Goal: Information Seeking & Learning: Learn about a topic

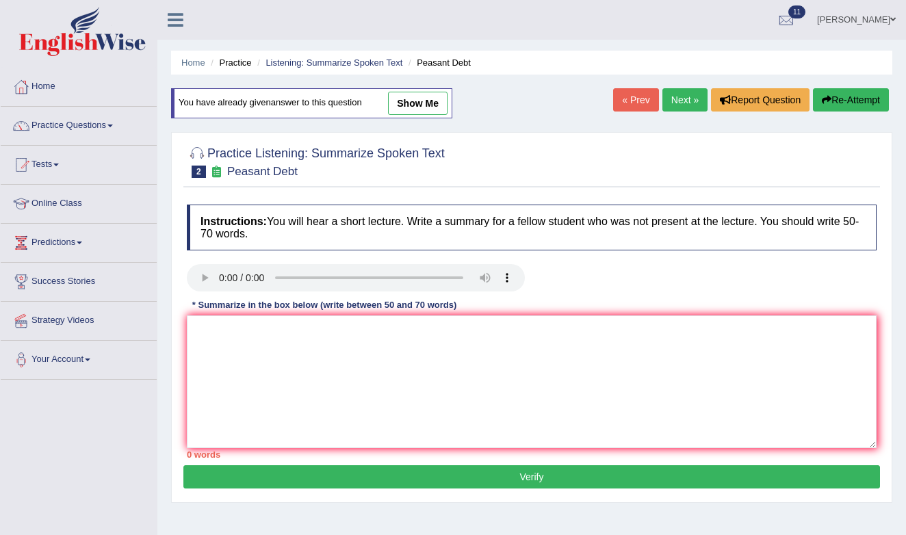
click at [220, 277] on audio at bounding box center [356, 277] width 338 height 27
click at [673, 101] on link "Next »" at bounding box center [684, 99] width 45 height 23
click at [682, 97] on link "Next »" at bounding box center [684, 99] width 45 height 23
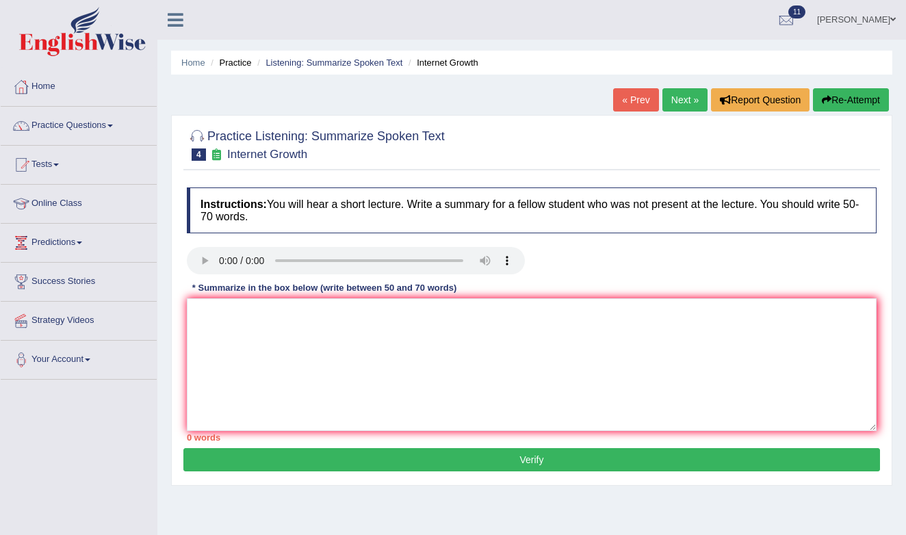
click at [682, 97] on link "Next »" at bounding box center [684, 99] width 45 height 23
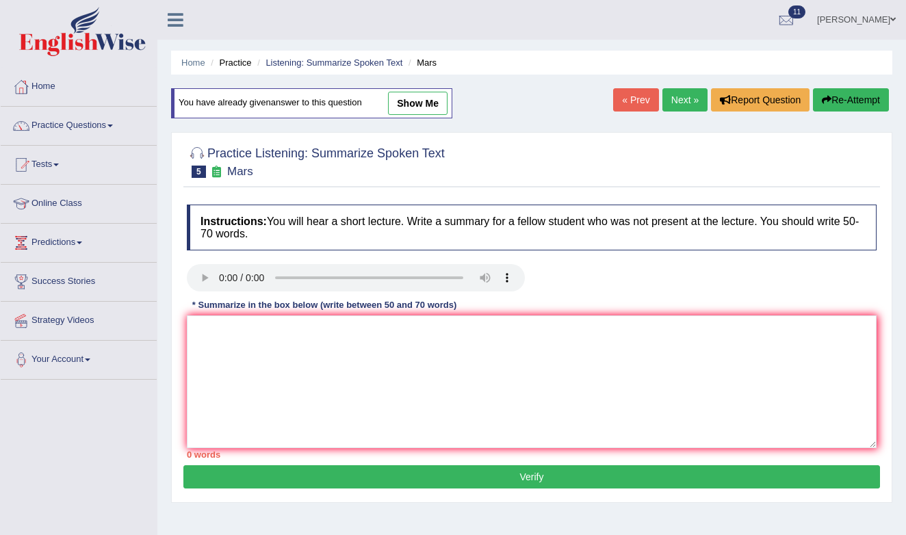
click at [681, 96] on link "Next »" at bounding box center [684, 99] width 45 height 23
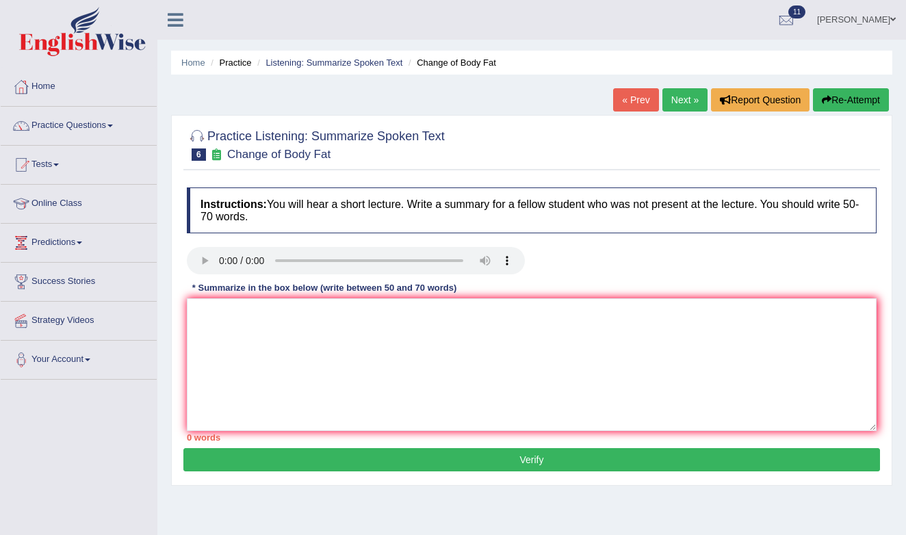
click at [220, 260] on audio at bounding box center [356, 260] width 338 height 27
click at [461, 265] on audio at bounding box center [356, 260] width 338 height 27
click at [461, 264] on audio at bounding box center [356, 260] width 338 height 27
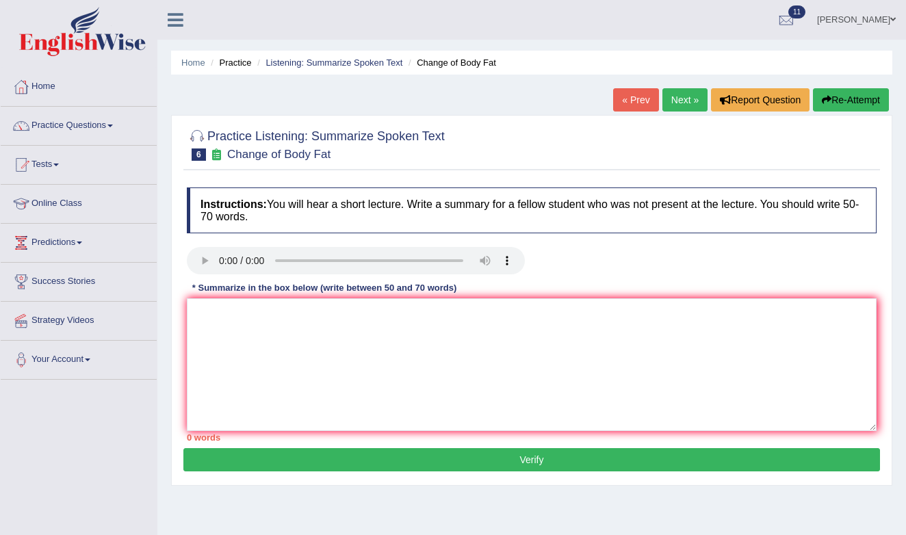
click at [507, 263] on audio at bounding box center [356, 260] width 338 height 27
click at [222, 263] on audio at bounding box center [356, 260] width 338 height 27
click at [279, 261] on audio at bounding box center [356, 260] width 338 height 27
click at [226, 336] on textarea at bounding box center [532, 364] width 690 height 133
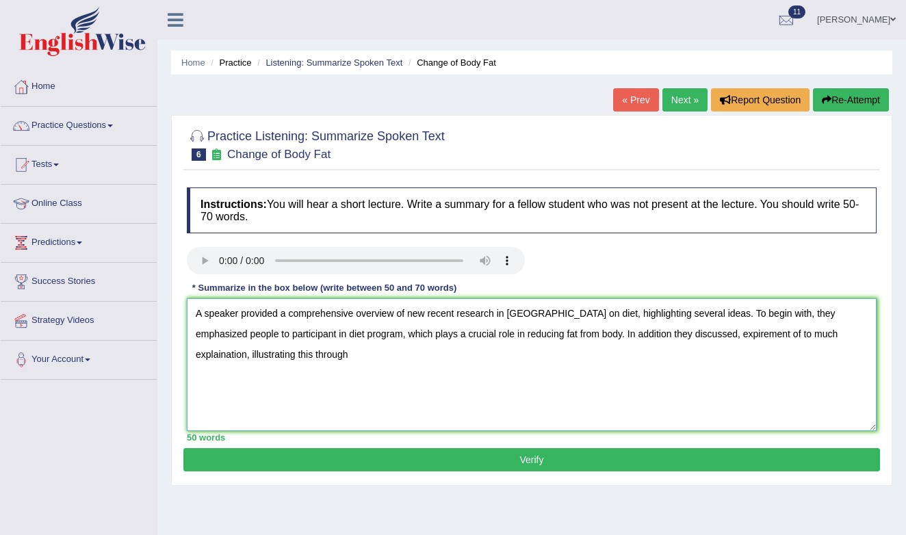
type textarea "A speaker provided a comprehensive overview of new recent research in Canada on…"
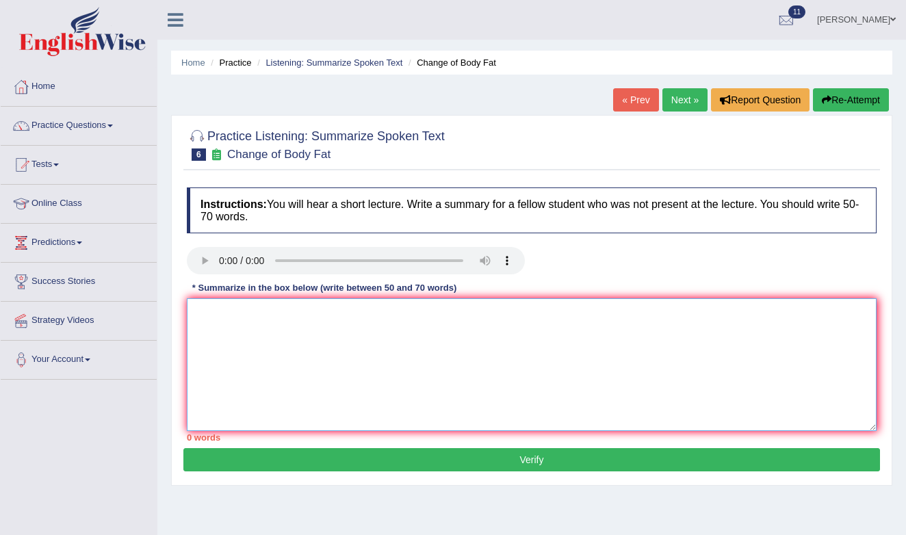
click at [232, 310] on textarea at bounding box center [532, 364] width 690 height 133
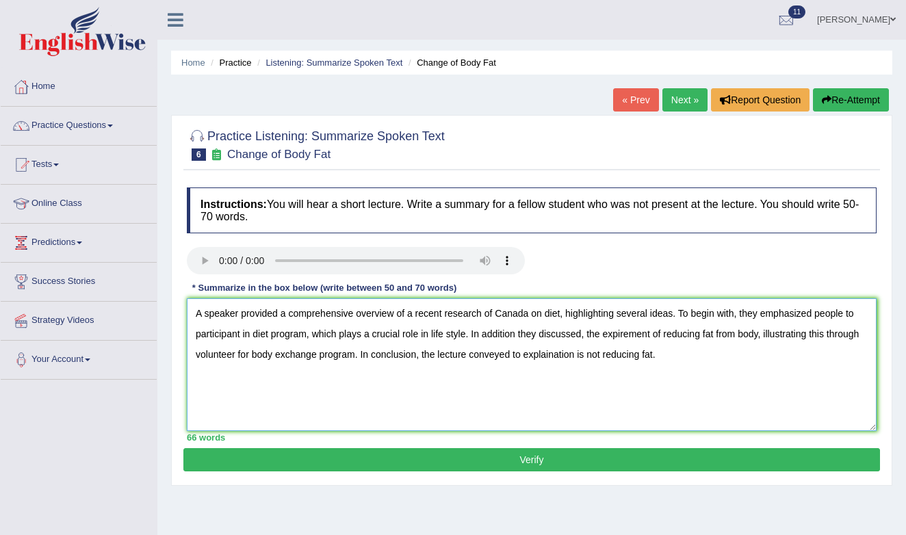
type textarea "A speaker provided a comprehensive overview of a recent research of Canada on d…"
click at [454, 468] on button "Verify" at bounding box center [531, 459] width 697 height 23
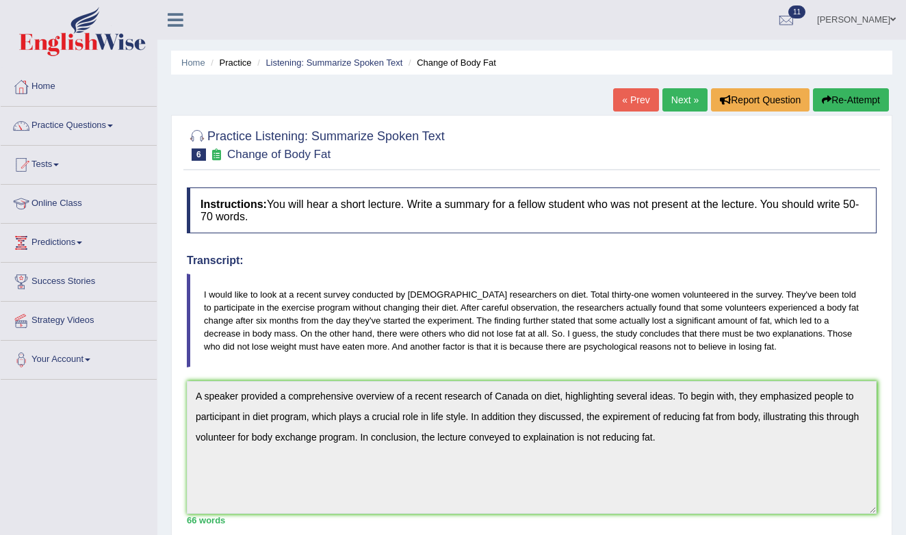
click at [682, 105] on link "Next »" at bounding box center [684, 99] width 45 height 23
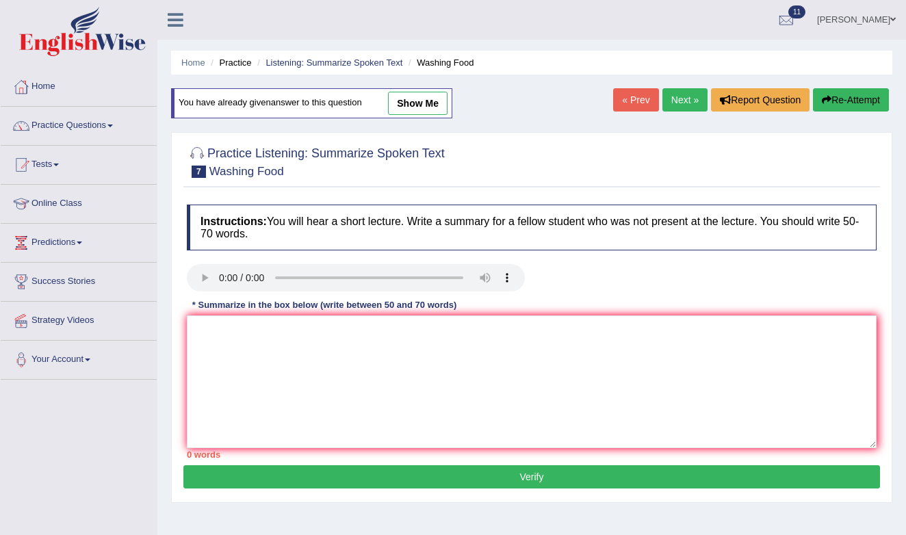
click at [682, 105] on link "Next »" at bounding box center [684, 99] width 45 height 23
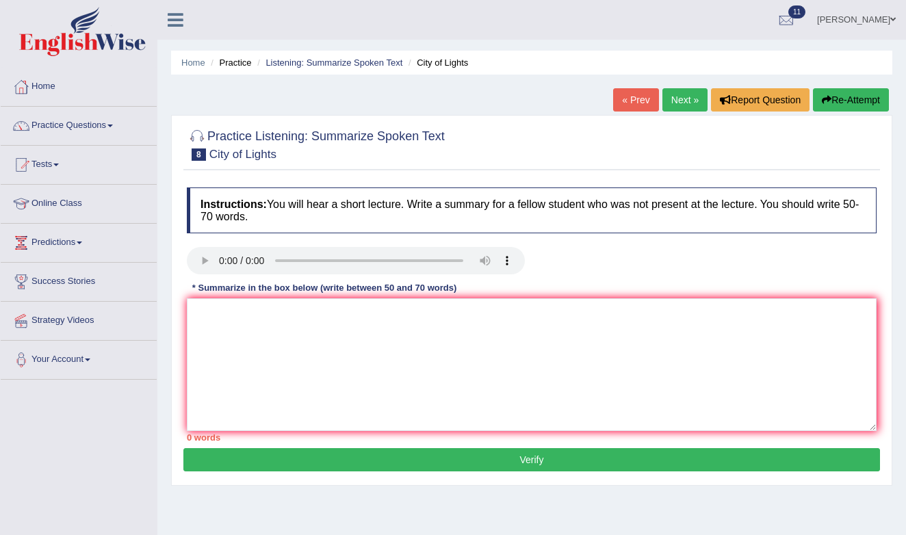
click at [682, 105] on link "Next »" at bounding box center [684, 99] width 45 height 23
click at [221, 262] on audio at bounding box center [356, 260] width 338 height 27
click at [217, 330] on textarea at bounding box center [532, 364] width 690 height 133
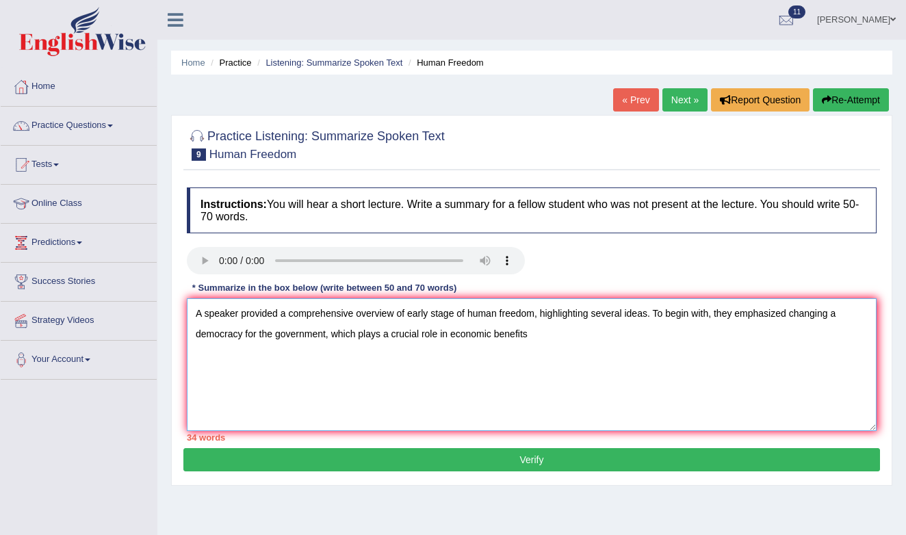
click at [538, 313] on textarea "A speaker provided a comprehensive overview of early stage of human freedom, hi…" at bounding box center [532, 364] width 690 height 133
click at [593, 341] on textarea "A speaker provided a comprehensive overview of early stage of human freedom in …" at bounding box center [532, 364] width 690 height 133
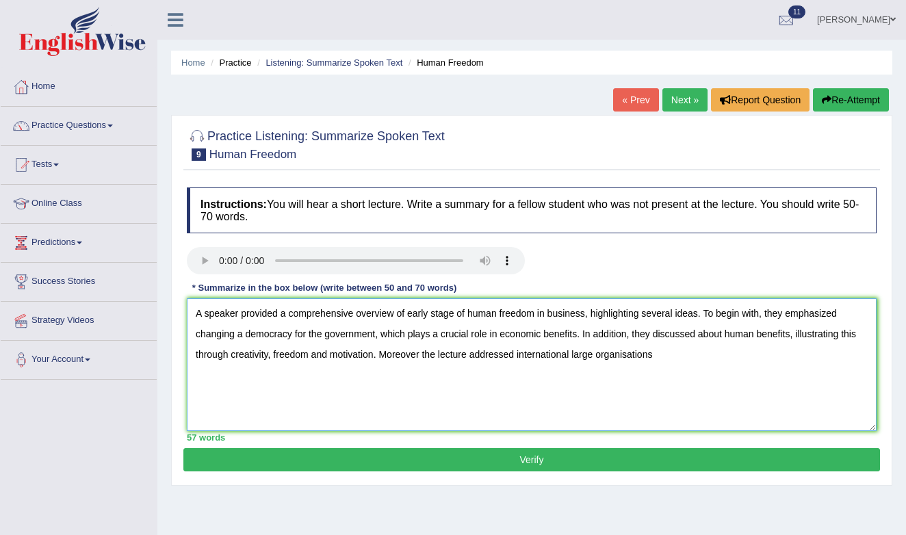
click at [677, 362] on textarea "A speaker provided a comprehensive overview of early stage of human freedom in …" at bounding box center [532, 364] width 690 height 133
type textarea "A speaker provided a comprehensive overview of early stage of human freedom in …"
click at [669, 465] on button "Verify" at bounding box center [531, 459] width 697 height 23
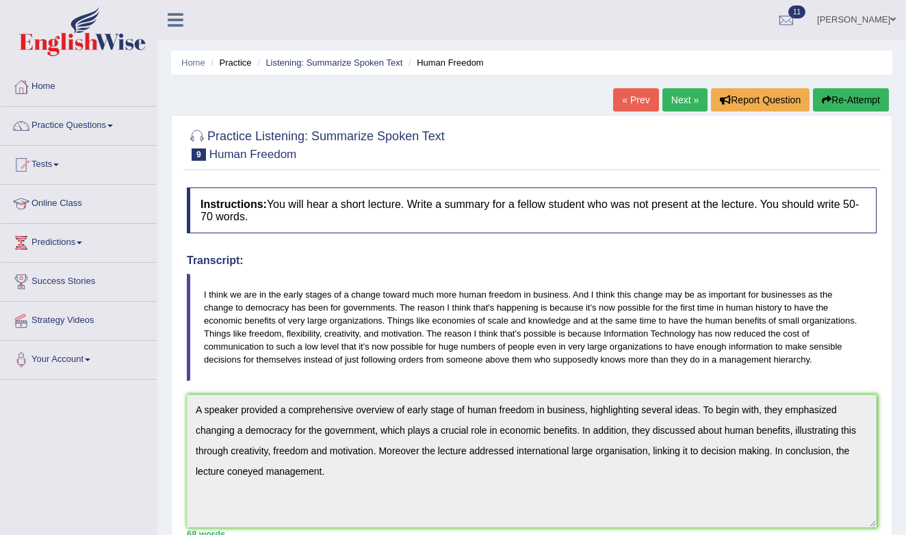
click at [99, 116] on link "Practice Questions" at bounding box center [79, 124] width 156 height 34
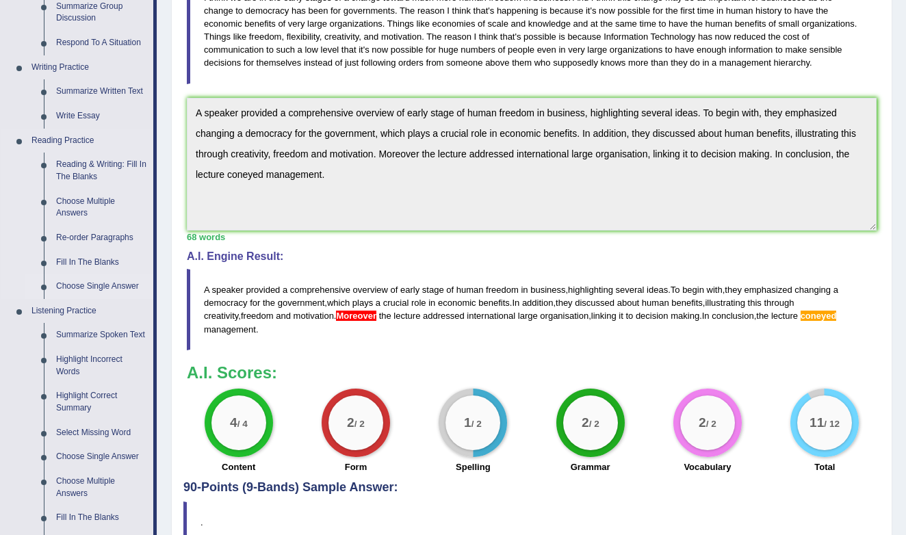
scroll to position [313, 0]
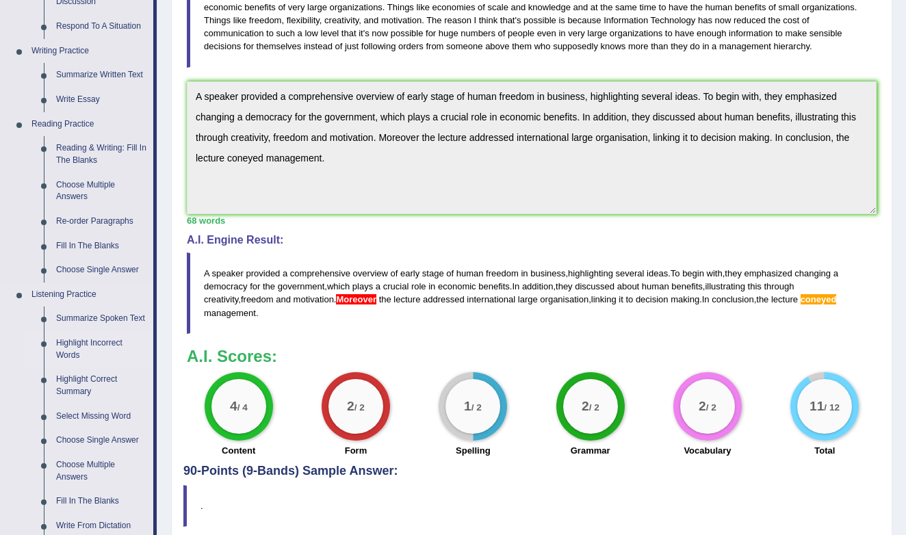
click at [90, 346] on link "Highlight Incorrect Words" at bounding box center [101, 349] width 103 height 36
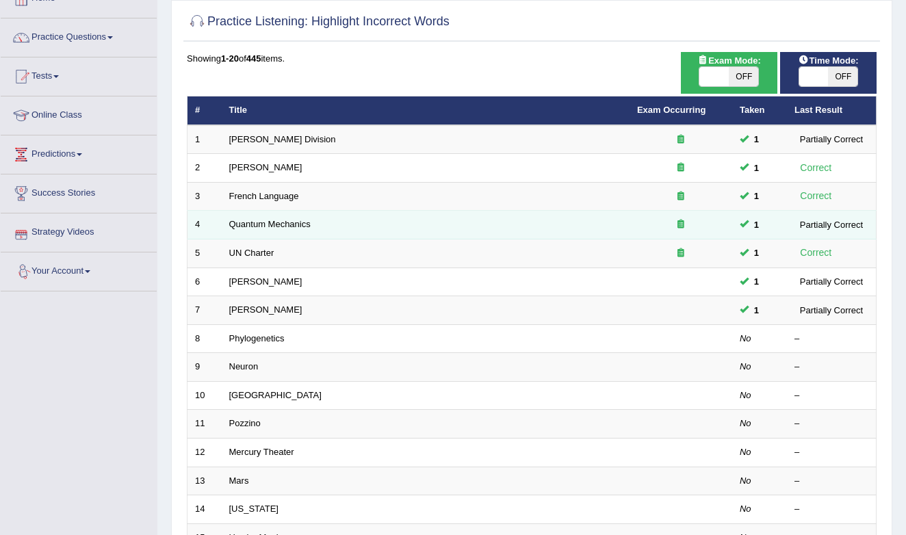
scroll to position [90, 0]
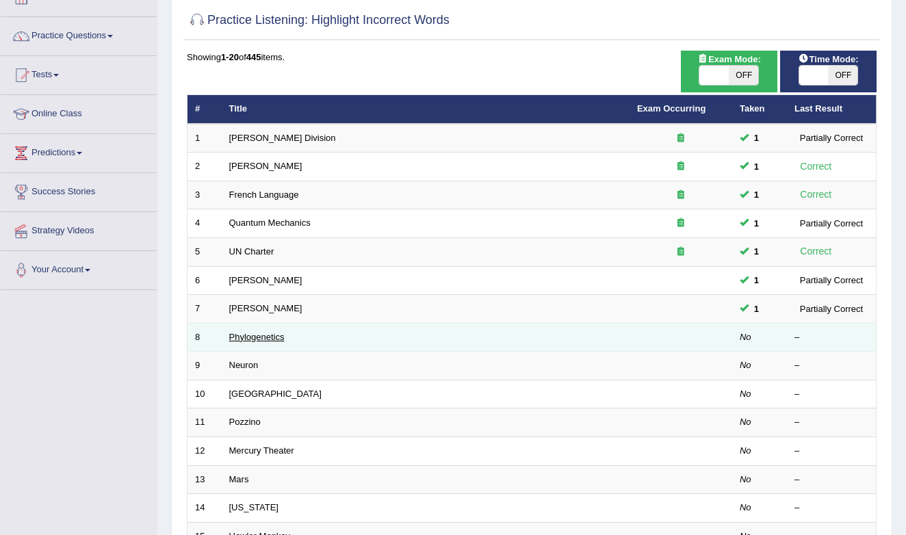
click at [252, 333] on link "Phylogenetics" at bounding box center [256, 337] width 55 height 10
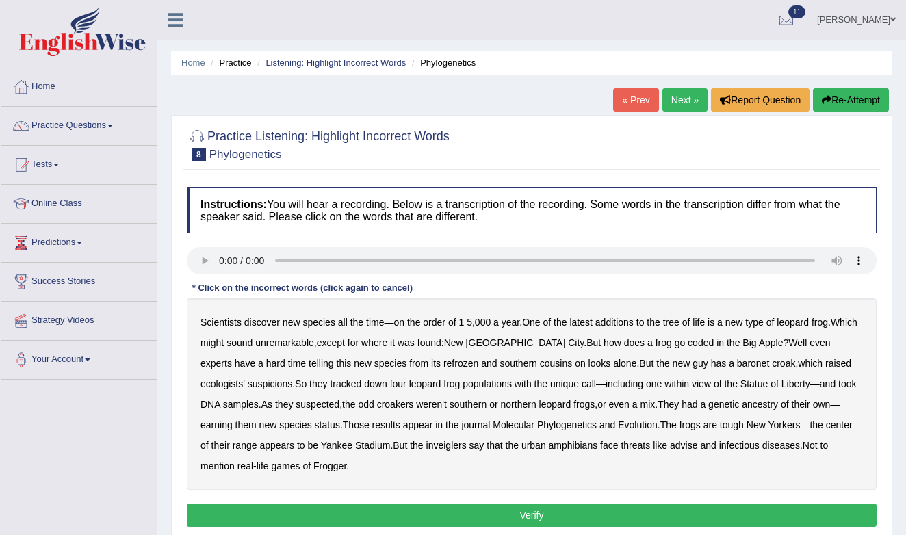
click at [222, 263] on audio at bounding box center [532, 260] width 690 height 27
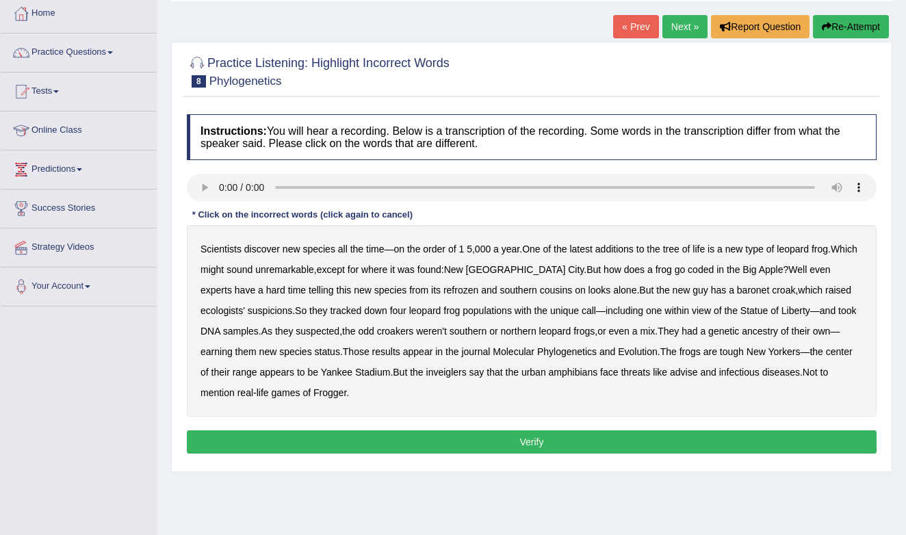
scroll to position [102, 0]
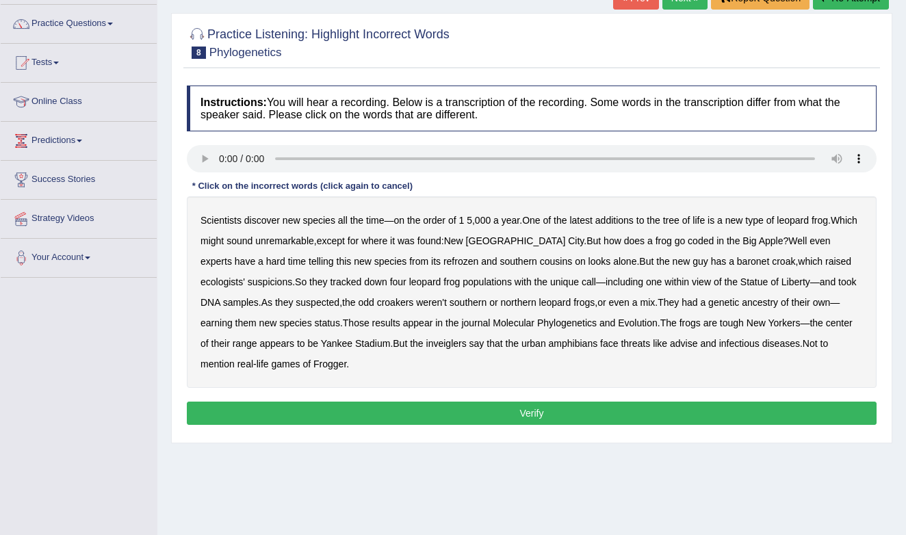
click at [468, 220] on div "Scientists discover new species all the time — on the order of 1 5 , 000 a year…" at bounding box center [532, 292] width 690 height 192
click at [476, 220] on div "Scientists discover new species all the time — on the order of 1 5 , 000 a year…" at bounding box center [532, 292] width 690 height 192
click at [477, 222] on div "Scientists discover new species all the time — on the order of 1 5 , 000 a year…" at bounding box center [532, 292] width 690 height 192
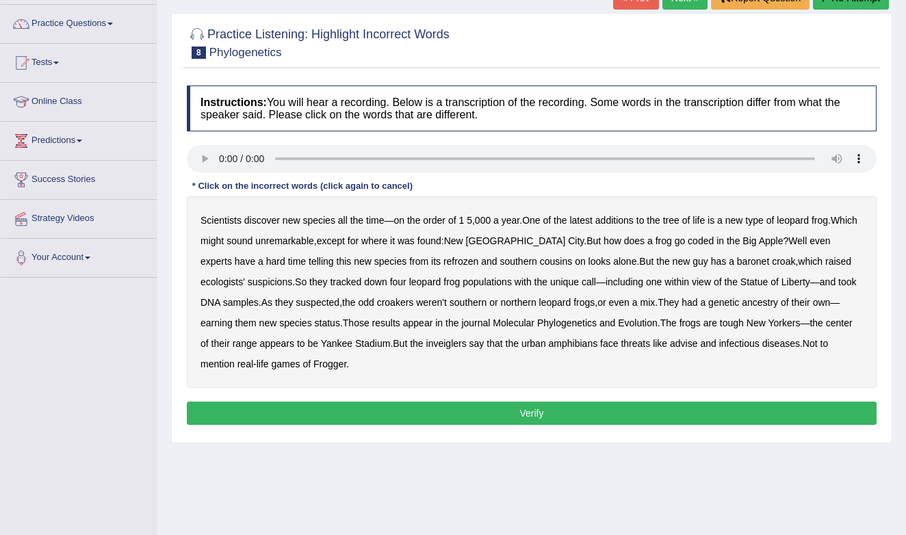
click at [314, 244] on b "unremarkable" at bounding box center [284, 240] width 59 height 11
click at [443, 263] on b "refrozen" at bounding box center [460, 261] width 35 height 11
click at [731, 343] on b "infectious" at bounding box center [739, 343] width 40 height 11
click at [697, 345] on b "advise" at bounding box center [683, 343] width 27 height 11
click at [738, 343] on b "infectious" at bounding box center [739, 343] width 40 height 11
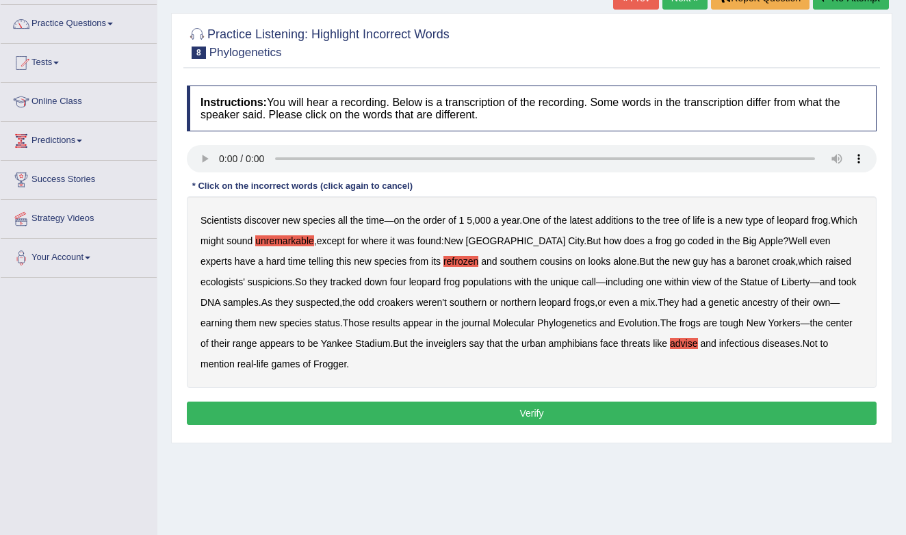
click at [548, 414] on button "Verify" at bounding box center [532, 413] width 690 height 23
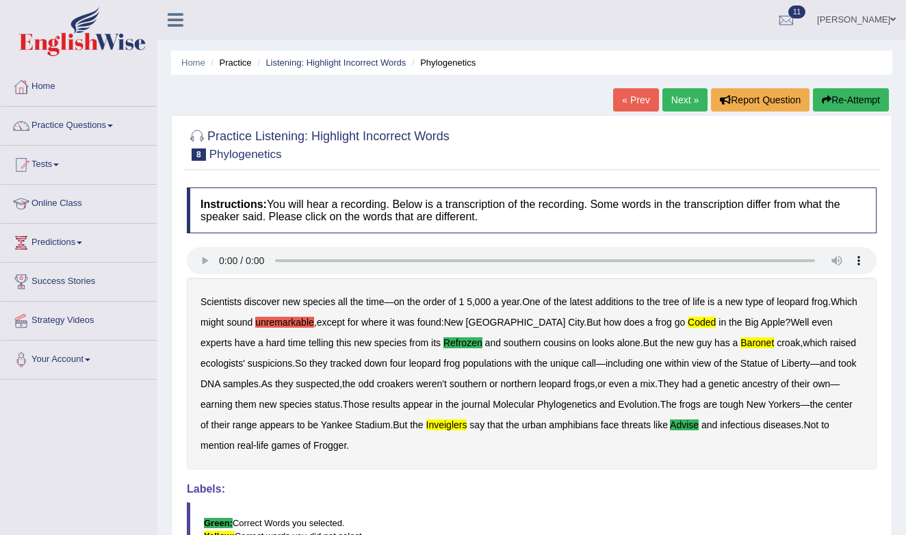
scroll to position [0, 0]
click at [681, 106] on link "Next »" at bounding box center [684, 99] width 45 height 23
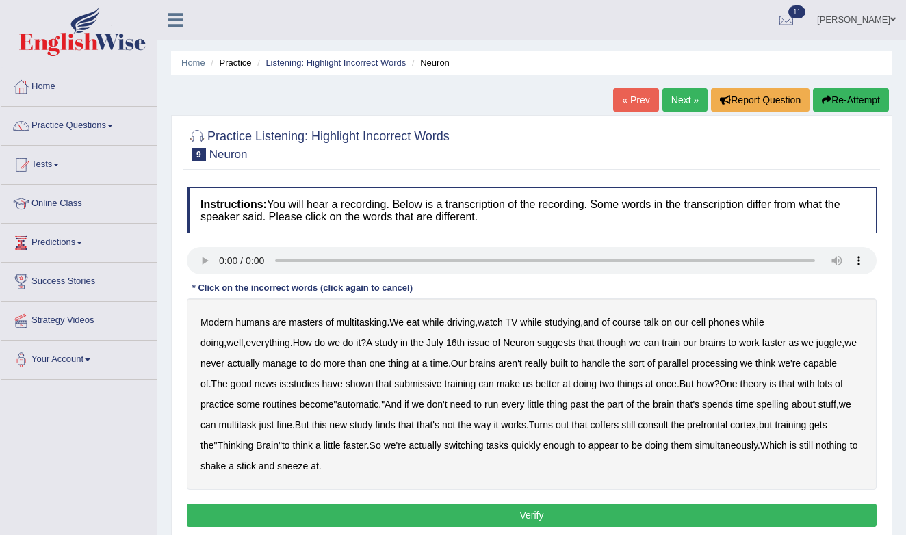
click at [863, 257] on audio at bounding box center [532, 260] width 690 height 27
click at [219, 264] on audio at bounding box center [532, 260] width 690 height 27
click at [619, 428] on b "coffers" at bounding box center [604, 424] width 29 height 11
click at [572, 512] on button "Verify" at bounding box center [532, 515] width 690 height 23
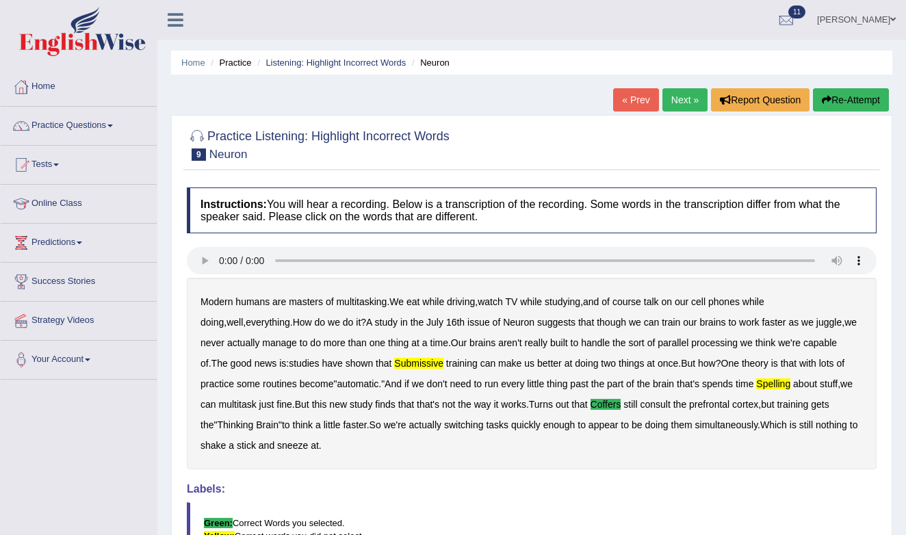
click at [692, 94] on link "Next »" at bounding box center [684, 99] width 45 height 23
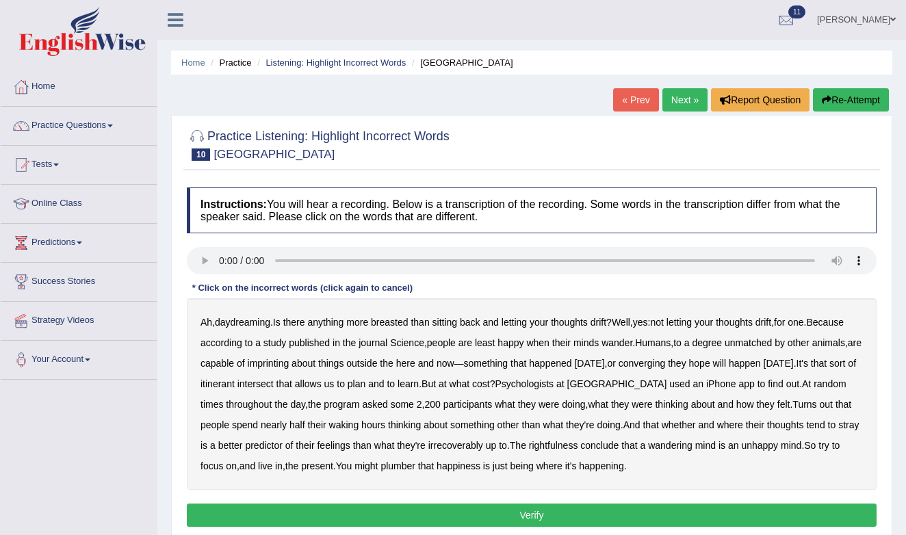
click at [864, 259] on audio at bounding box center [532, 260] width 690 height 27
click at [219, 259] on audio at bounding box center [532, 260] width 690 height 27
click at [398, 324] on b "breasted" at bounding box center [389, 322] width 37 height 11
click at [289, 361] on b "imprinting" at bounding box center [269, 363] width 42 height 11
click at [483, 447] on b "irrecoverably" at bounding box center [455, 445] width 55 height 11
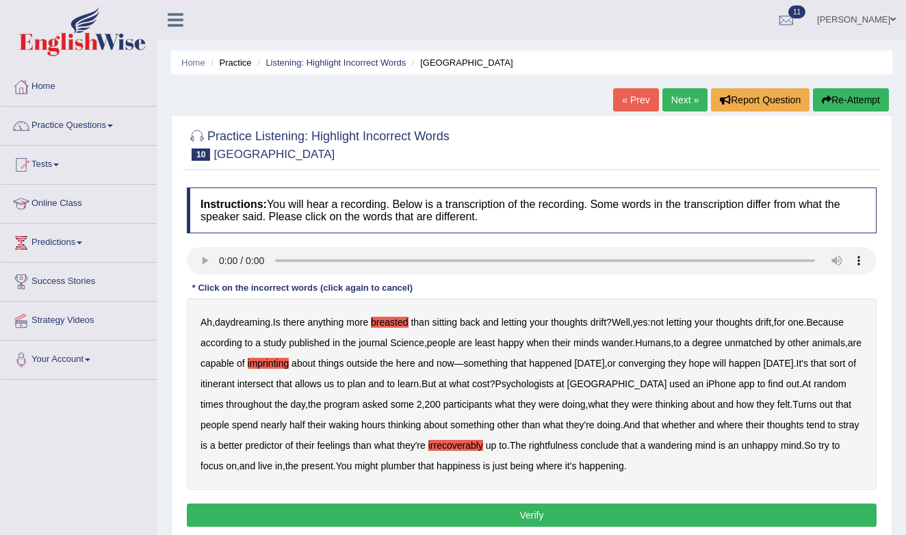
click at [550, 510] on button "Verify" at bounding box center [532, 515] width 690 height 23
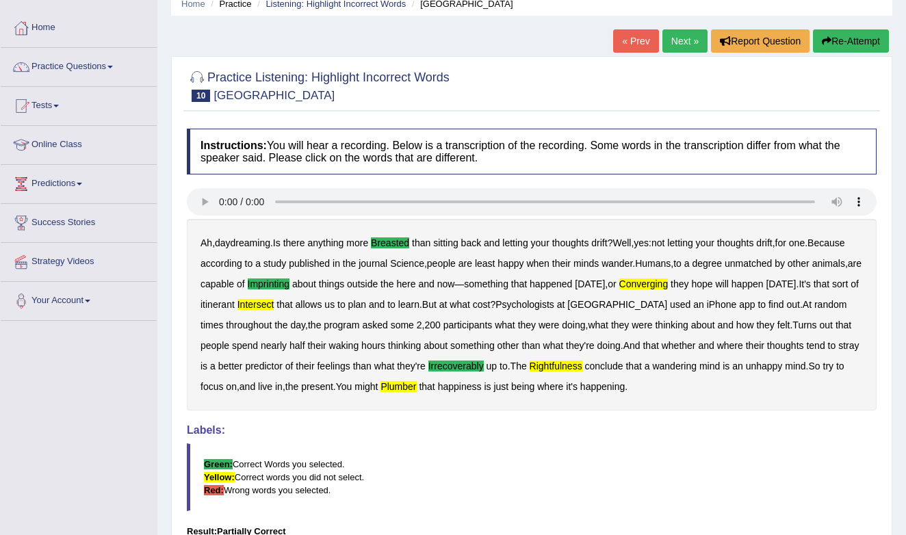
scroll to position [53, 0]
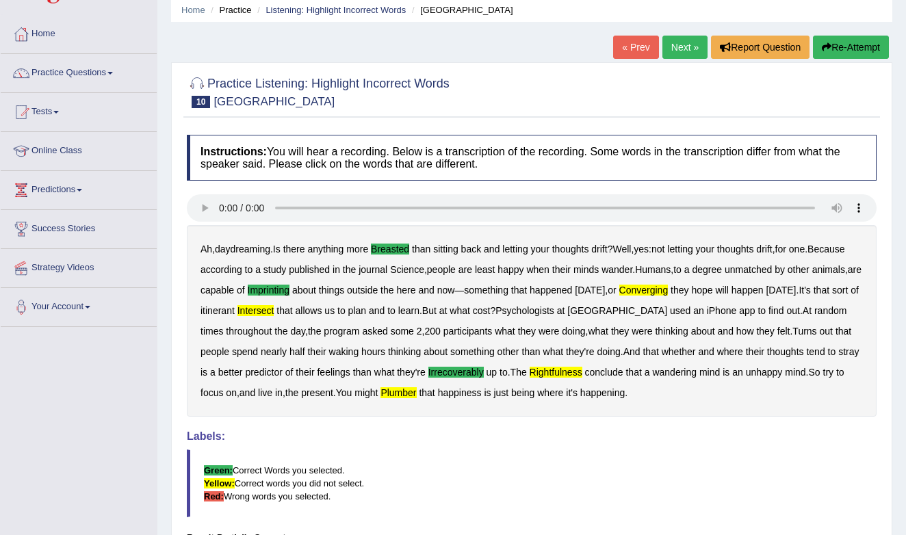
click at [682, 48] on link "Next »" at bounding box center [684, 47] width 45 height 23
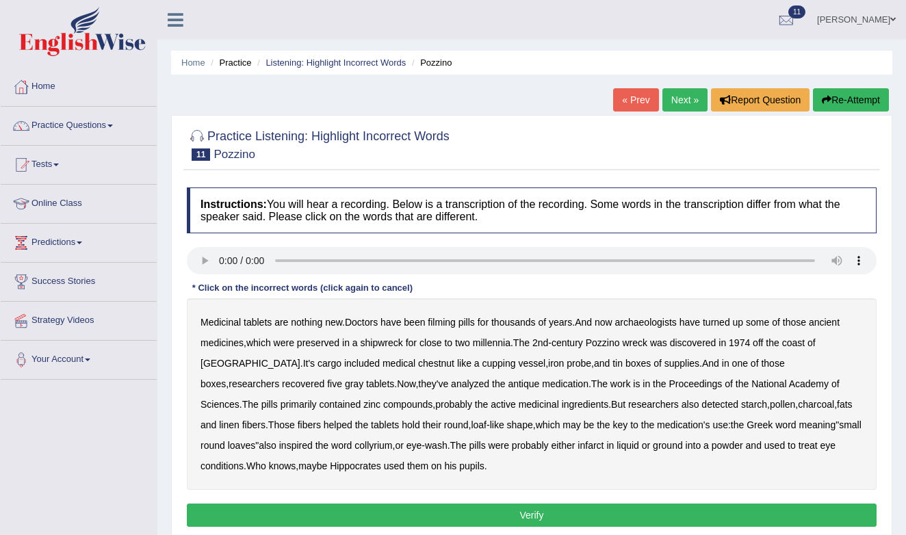
click at [858, 263] on audio at bounding box center [532, 260] width 690 height 27
click at [220, 259] on audio at bounding box center [532, 260] width 690 height 27
click at [442, 328] on div "Medicinal tablets are nothing new . Doctors have been filming pills for thousan…" at bounding box center [532, 394] width 690 height 192
click at [445, 320] on b "filming" at bounding box center [441, 322] width 27 height 11
click at [418, 365] on b "chestnut" at bounding box center [436, 363] width 36 height 11
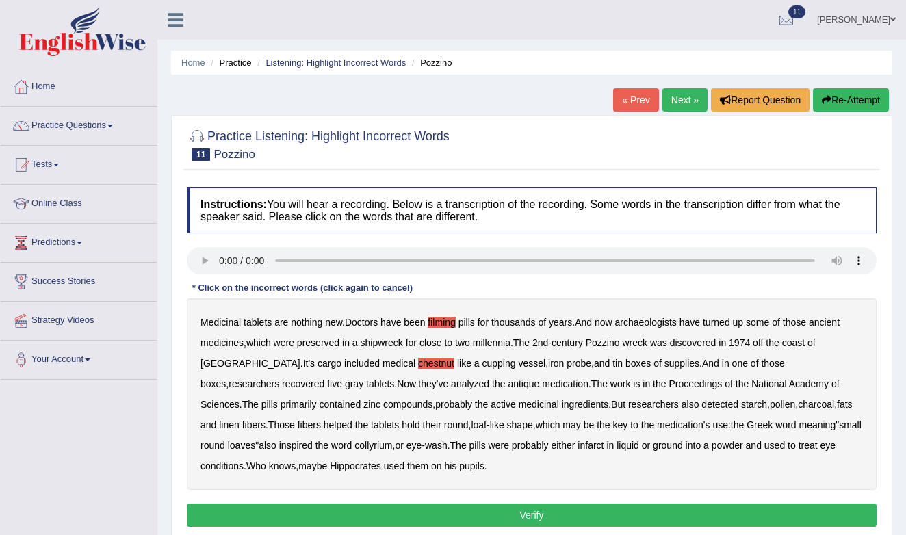
click at [556, 515] on button "Verify" at bounding box center [532, 515] width 690 height 23
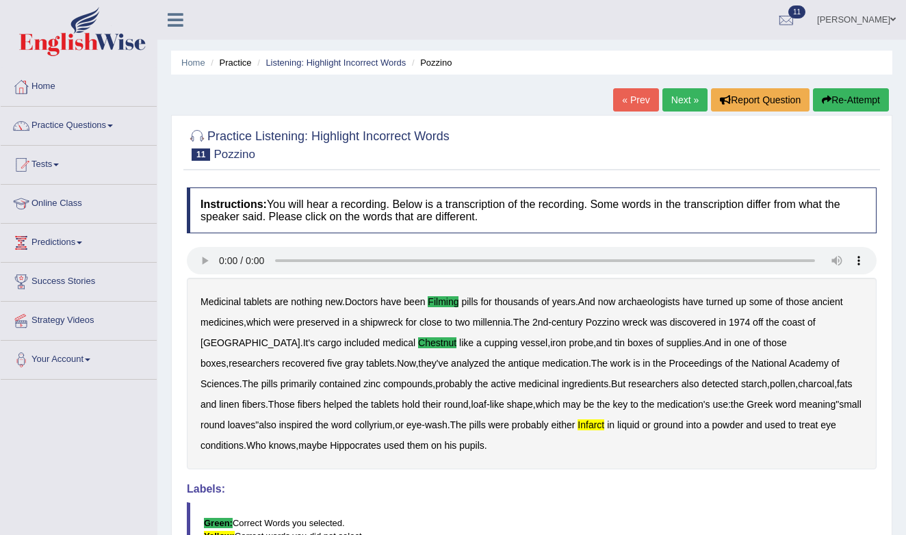
click at [679, 101] on link "Next »" at bounding box center [684, 99] width 45 height 23
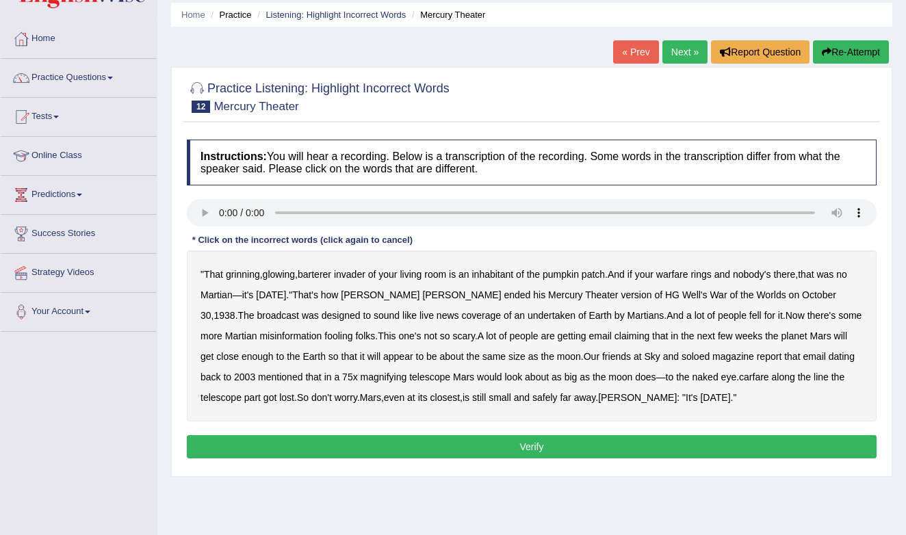
scroll to position [77, 0]
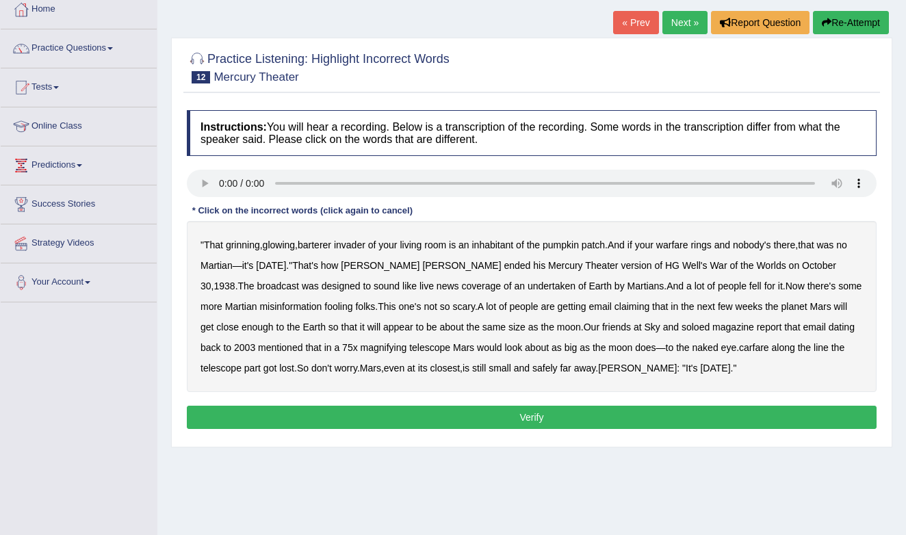
click at [218, 183] on audio at bounding box center [532, 183] width 690 height 27
click at [324, 247] on b "barterer" at bounding box center [315, 244] width 34 height 11
click at [528, 286] on b "undertaken" at bounding box center [552, 286] width 48 height 11
click at [686, 327] on b "soloed" at bounding box center [695, 327] width 28 height 11
click at [633, 367] on b "[PERSON_NAME]" at bounding box center [637, 368] width 79 height 11
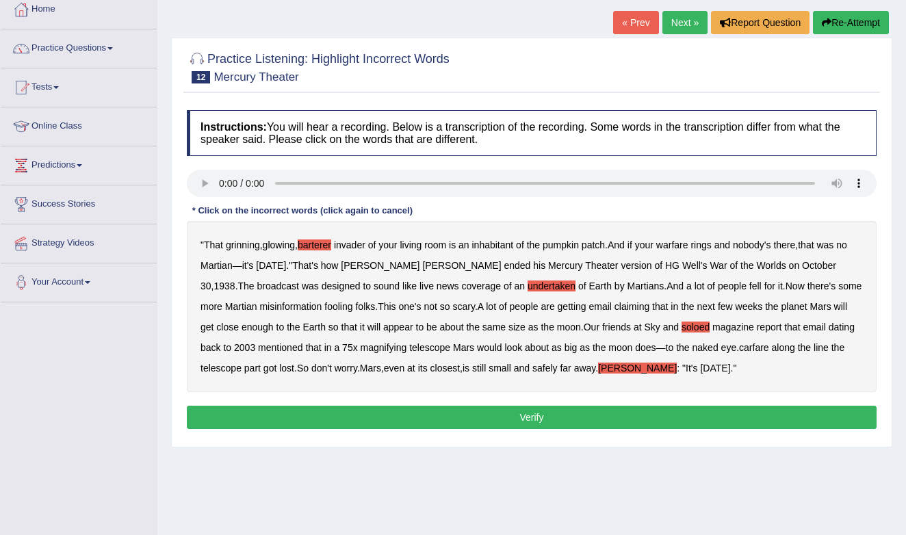
click at [610, 413] on button "Verify" at bounding box center [532, 417] width 690 height 23
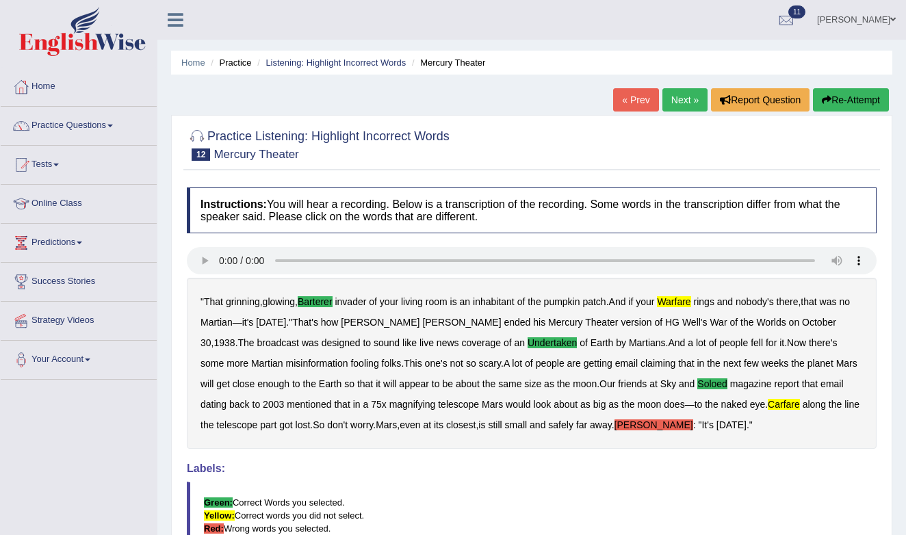
scroll to position [0, 0]
